Goal: Information Seeking & Learning: Find specific fact

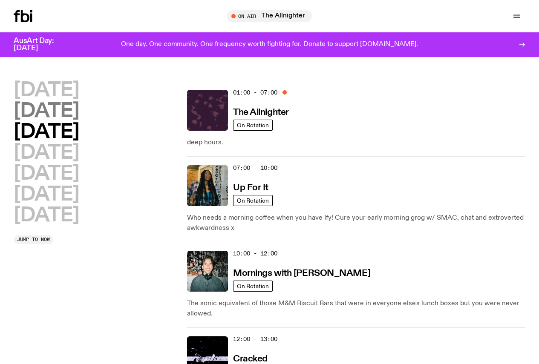
click at [79, 117] on h2 "[DATE]" at bounding box center [46, 111] width 65 height 19
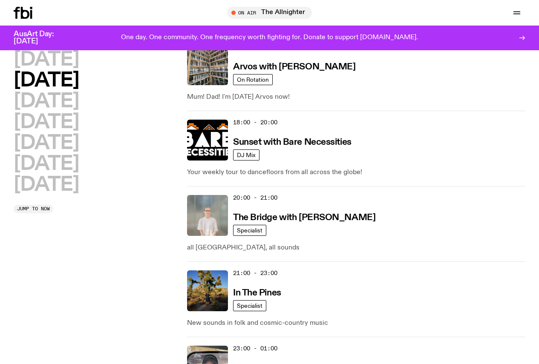
scroll to position [407, 0]
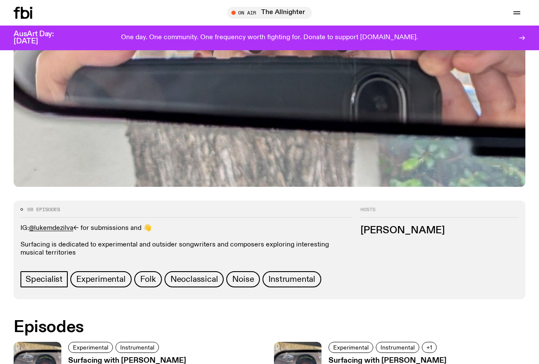
scroll to position [293, 0]
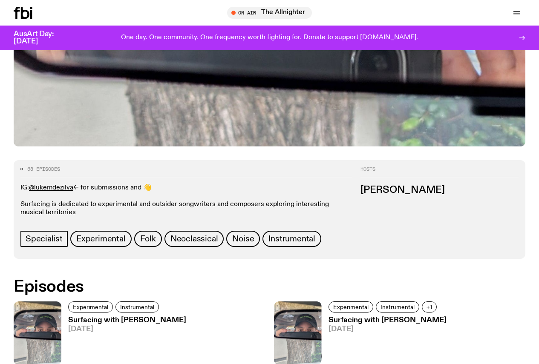
click at [108, 317] on h3 "Surfacing with [PERSON_NAME]" at bounding box center [127, 320] width 118 height 7
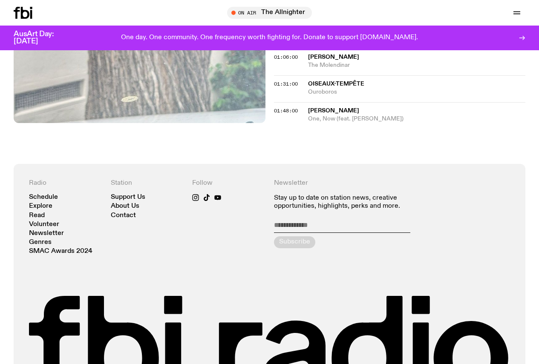
scroll to position [591, 0]
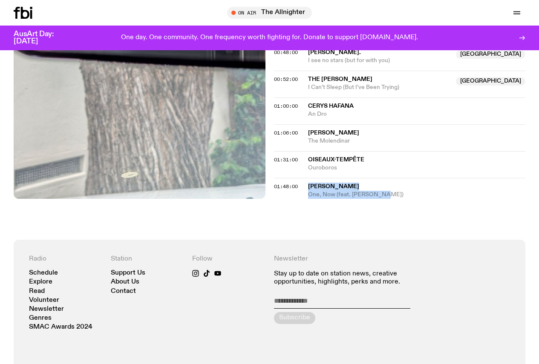
drag, startPoint x: 306, startPoint y: 190, endPoint x: 381, endPoint y: 204, distance: 76.4
click at [381, 199] on div "01:48:00 Jessica Moss One, Now (feat. Tony Buck)" at bounding box center [400, 188] width 252 height 21
copy div "Jessica Moss One, Now (feat. Tony Buck)"
click at [320, 199] on span "One, Now (feat. Tony Buck)" at bounding box center [417, 195] width 218 height 8
copy div "Jessica Moss One, Now (feat. Tony Buck)"
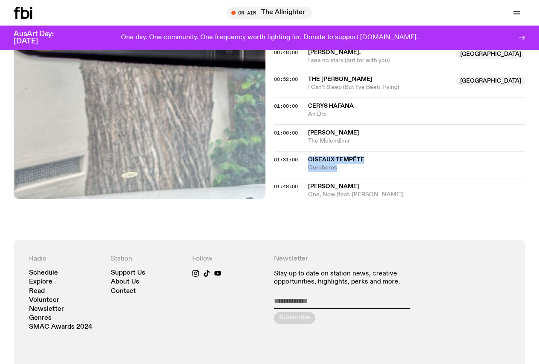
drag, startPoint x: 306, startPoint y: 166, endPoint x: 351, endPoint y: 175, distance: 45.7
click at [351, 175] on div "01:31:00 Oiseaux-Tempête Ouroboros" at bounding box center [400, 164] width 252 height 27
copy div "Oiseaux-Tempête Ouroboros"
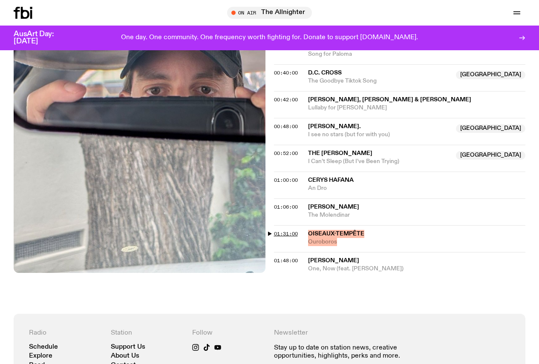
scroll to position [506, 0]
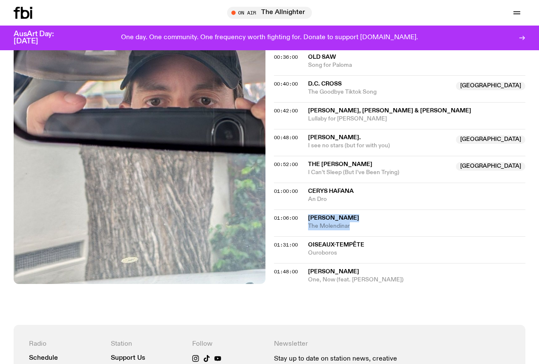
drag, startPoint x: 303, startPoint y: 226, endPoint x: 375, endPoint y: 233, distance: 72.0
click at [375, 233] on div "01:06:00 Claire M Singer The Molendinar" at bounding box center [400, 223] width 252 height 27
copy div "Claire M Singer The Molendinar"
drag, startPoint x: 306, startPoint y: 197, endPoint x: 358, endPoint y: 211, distance: 54.2
click at [358, 210] on div "01:00:00 Cerys Hafana An Dro" at bounding box center [400, 196] width 252 height 27
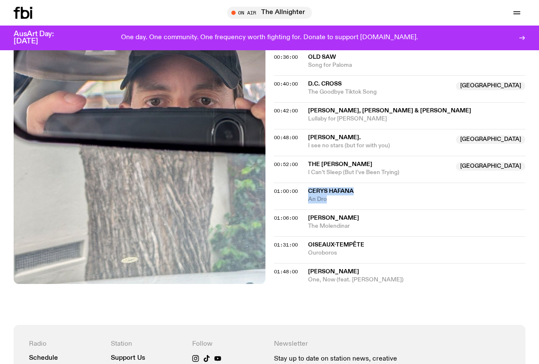
copy div "Cerys Hafana An Dro"
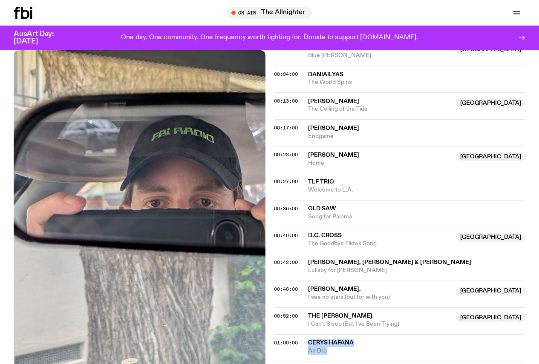
scroll to position [335, 0]
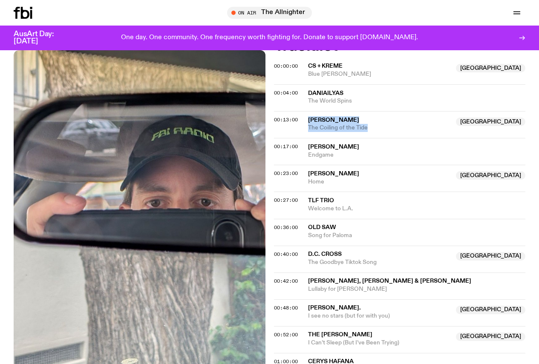
drag, startPoint x: 308, startPoint y: 127, endPoint x: 380, endPoint y: 141, distance: 73.8
click at [380, 138] on div "00:13:00 Peter Knight Australia The Coiling of the Tide Australia" at bounding box center [400, 124] width 252 height 27
copy div "Peter Knight Australia The Coiling of the Tide"
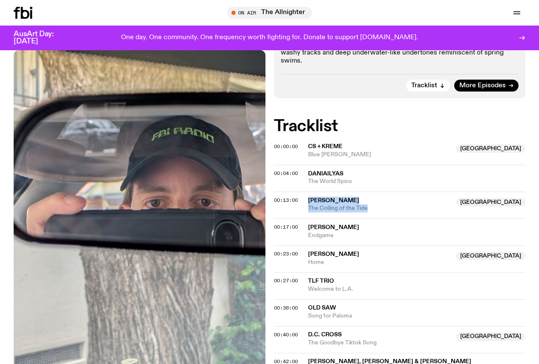
scroll to position [250, 0]
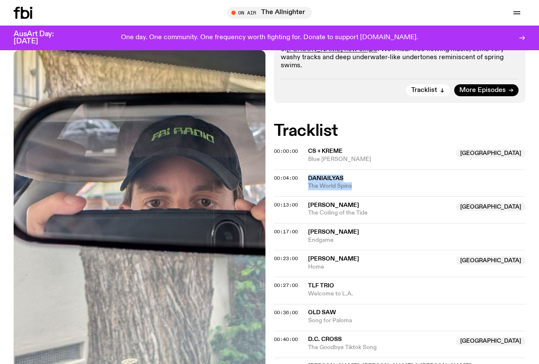
drag, startPoint x: 306, startPoint y: 188, endPoint x: 368, endPoint y: 193, distance: 62.0
click at [368, 193] on div "00:04:00 DANIAILYAS The World Spins" at bounding box center [400, 183] width 252 height 27
copy div "DANIAILYAS The World Spins"
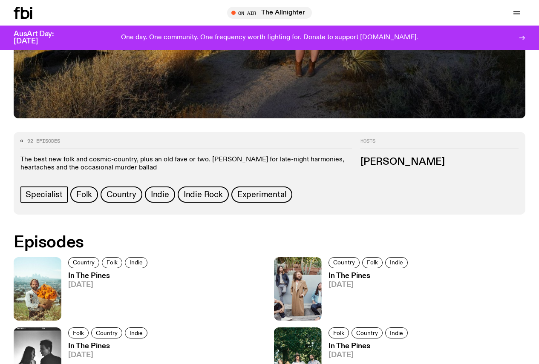
scroll to position [294, 0]
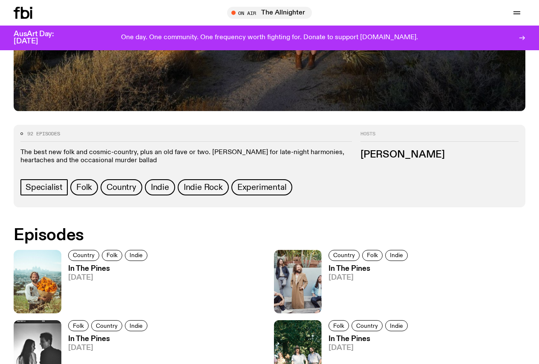
click at [77, 265] on link "In The Pines 14.10.25" at bounding box center [105, 289] width 89 height 48
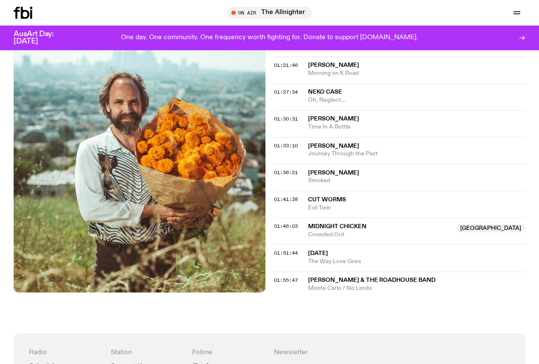
scroll to position [805, 0]
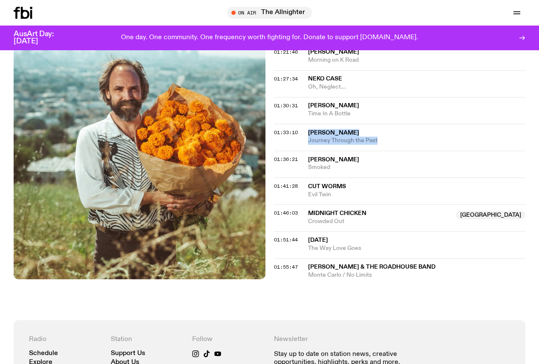
drag, startPoint x: 306, startPoint y: 136, endPoint x: 381, endPoint y: 143, distance: 75.7
click at [381, 143] on div "01:33:10 Neil Young Journey Through the Past" at bounding box center [400, 137] width 252 height 27
copy div "Neil Young Journey Through the Past"
click at [318, 136] on span "Neil Young" at bounding box center [333, 133] width 51 height 6
drag, startPoint x: 306, startPoint y: 162, endPoint x: 345, endPoint y: 170, distance: 40.0
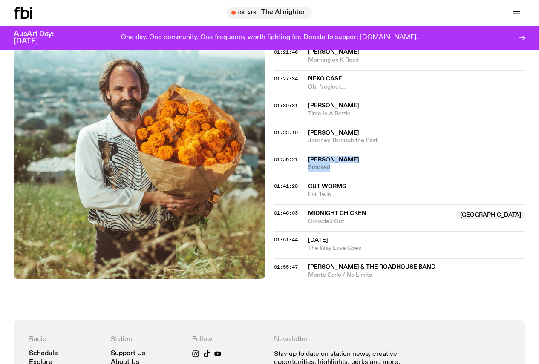
click at [345, 170] on div "01:36:21 Hayden Pedigo Smoked" at bounding box center [400, 164] width 252 height 27
copy div "Hayden Pedigo Smoked"
